Goal: Communication & Community: Participate in discussion

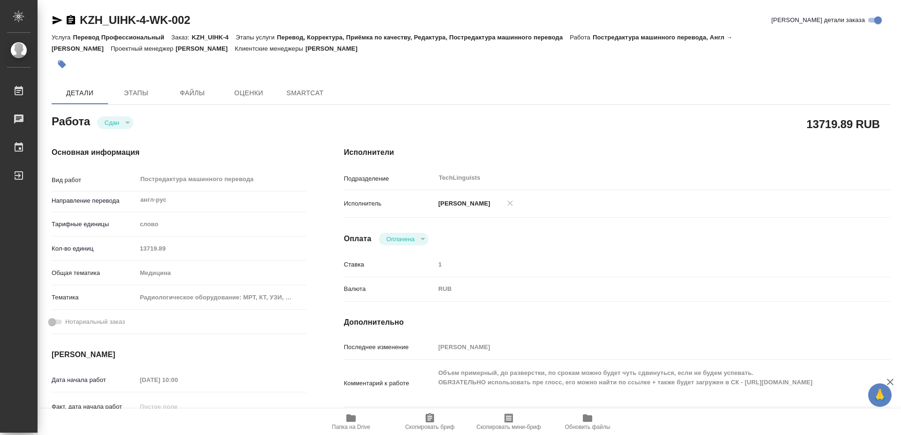
type textarea "x"
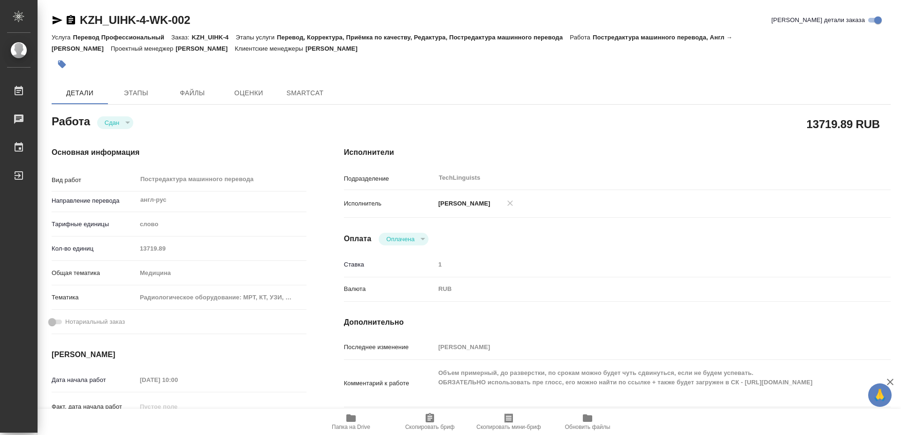
type textarea "x"
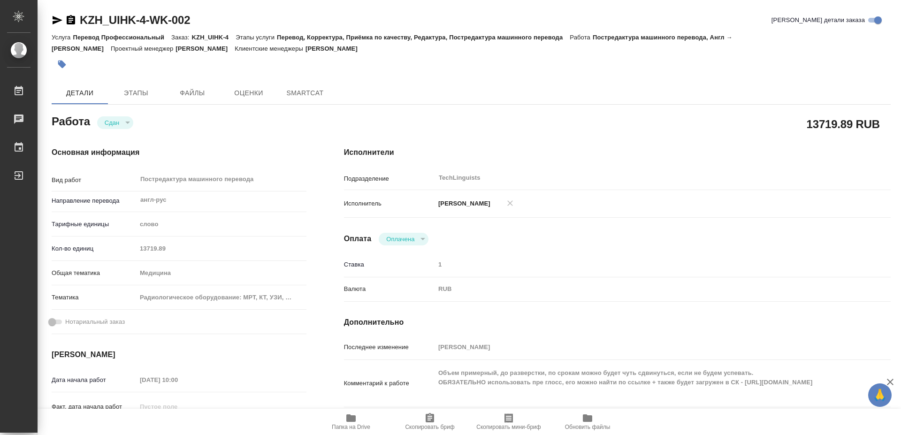
type textarea "x"
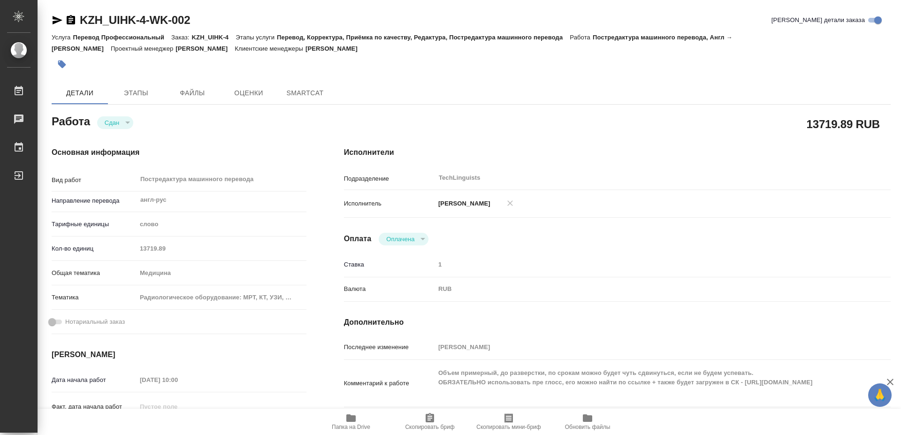
type textarea "x"
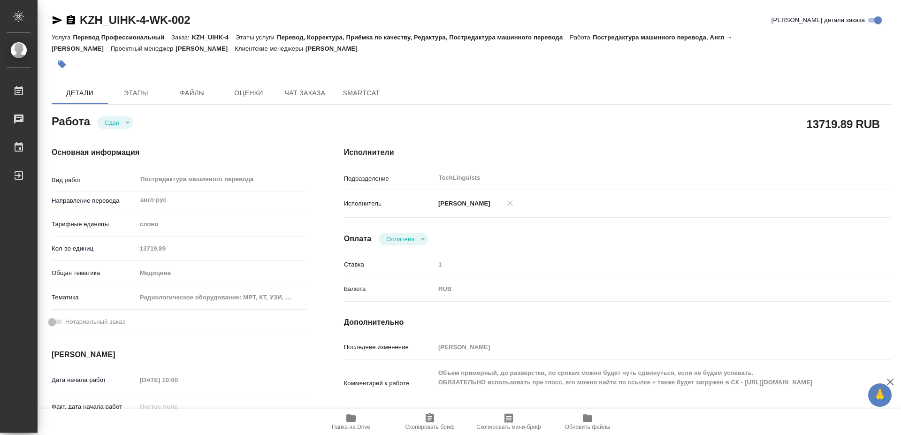
type textarea "x"
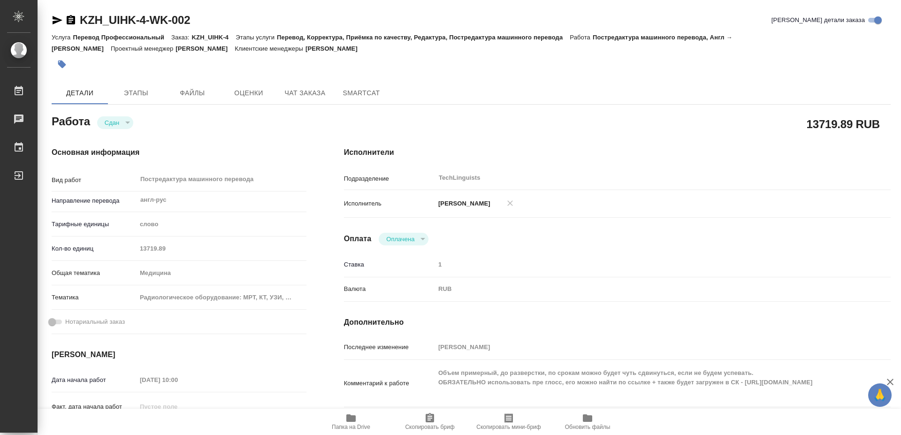
type textarea "x"
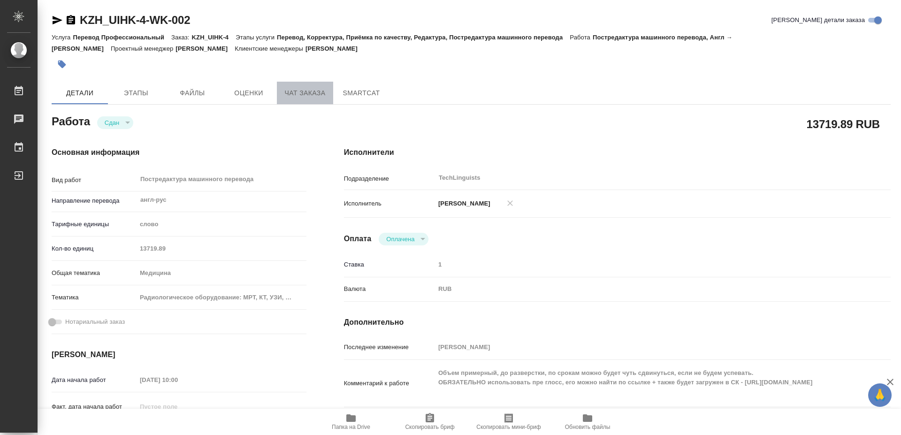
click at [303, 96] on span "Чат заказа" at bounding box center [305, 93] width 45 height 12
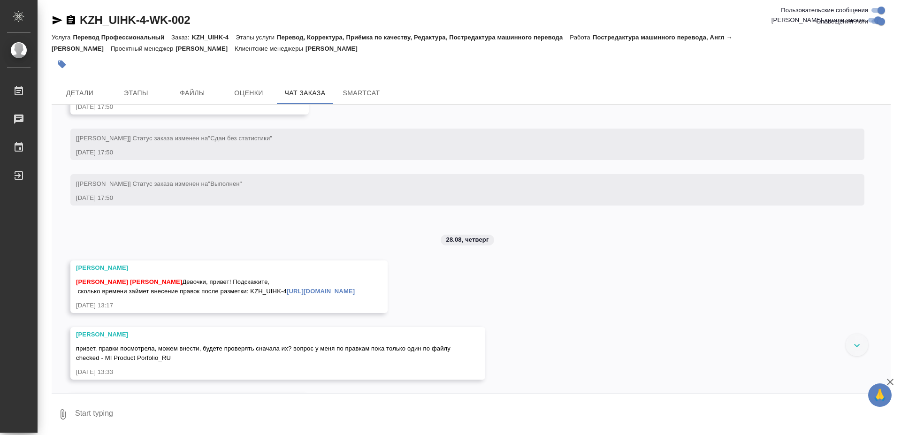
scroll to position [12481, 0]
